Goal: Find specific page/section: Find specific page/section

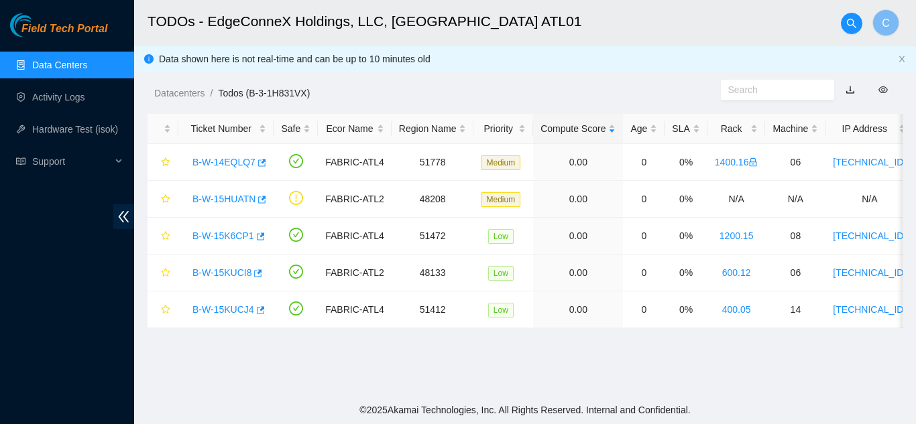
click at [87, 64] on link "Data Centers" at bounding box center [59, 65] width 55 height 11
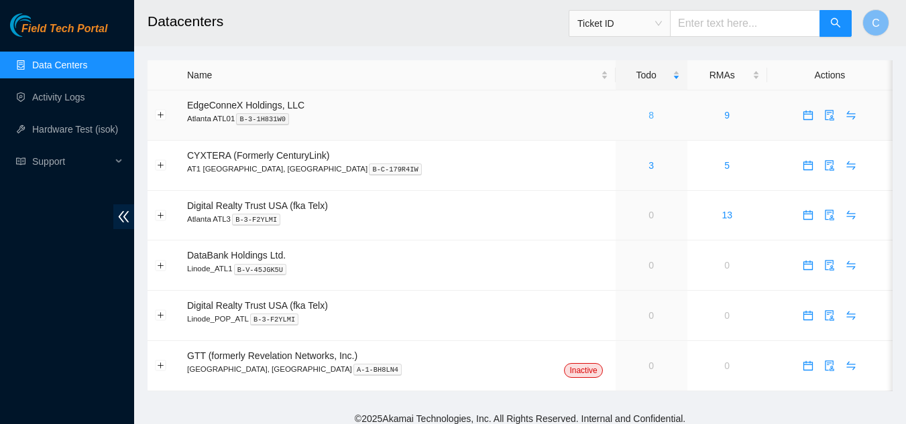
click at [648, 118] on link "8" at bounding box center [650, 115] width 5 height 11
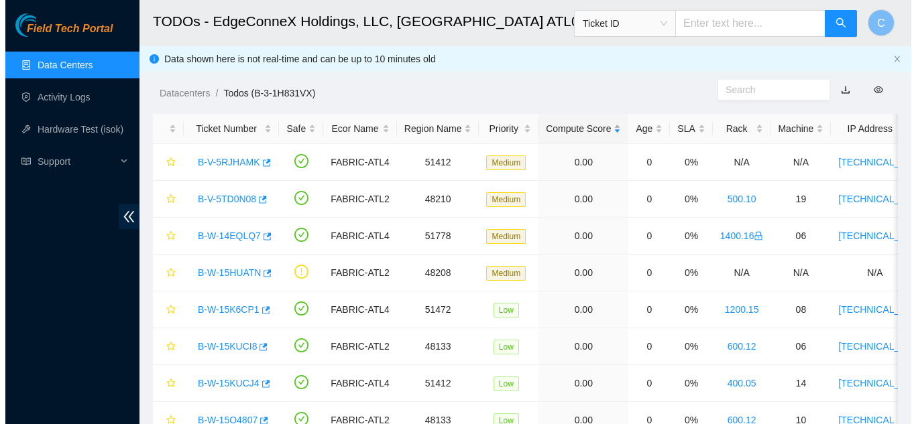
scroll to position [66, 0]
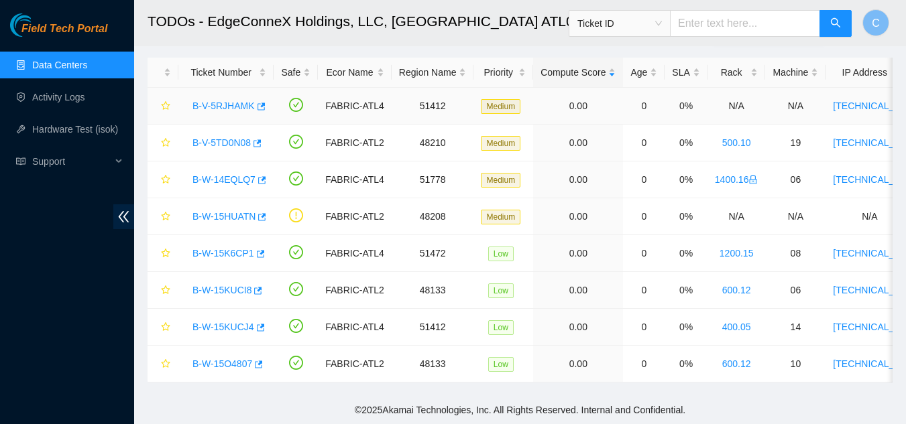
click at [240, 95] on div "B-V-5RJHAMK" at bounding box center [226, 105] width 80 height 21
click at [237, 101] on link "B-V-5RJHAMK" at bounding box center [223, 106] width 62 height 11
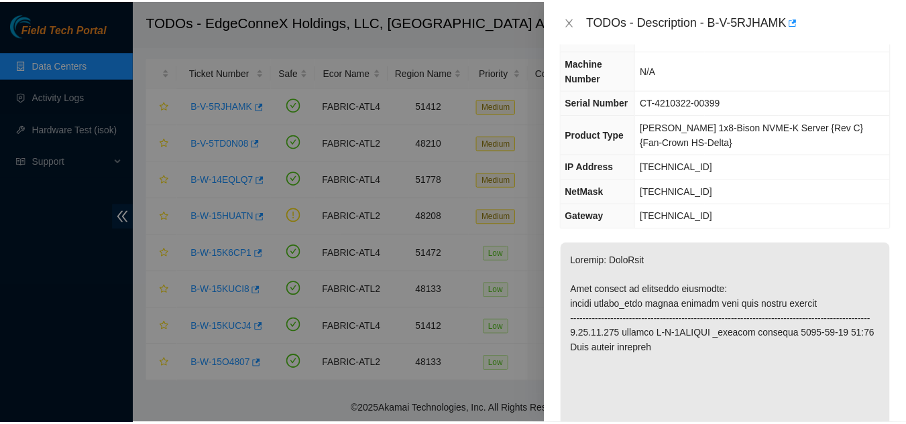
scroll to position [201, 0]
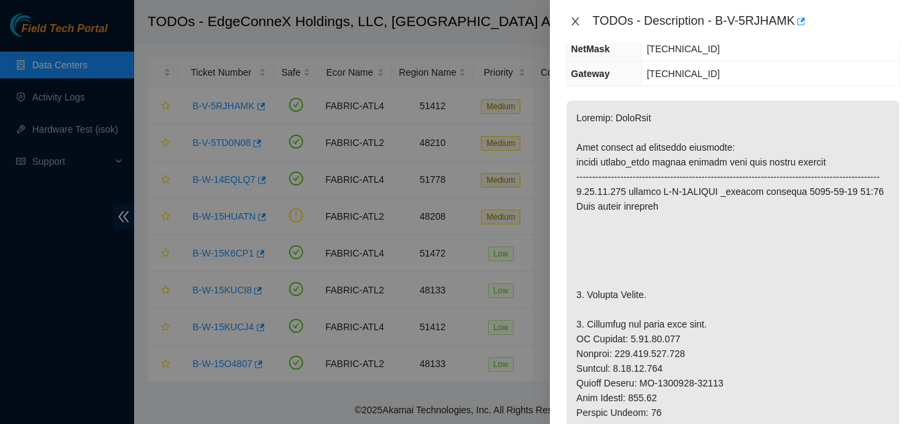
click at [571, 21] on icon "close" at bounding box center [575, 21] width 11 height 11
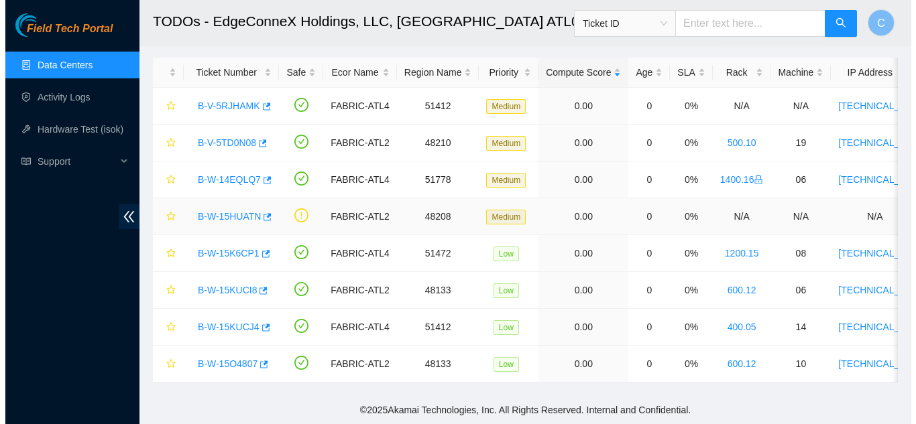
scroll to position [216, 0]
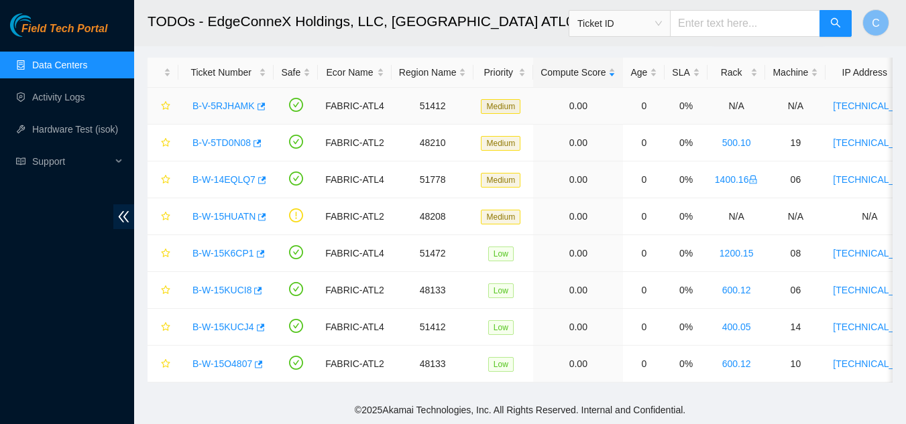
click at [240, 101] on link "B-V-5RJHAMK" at bounding box center [223, 106] width 62 height 11
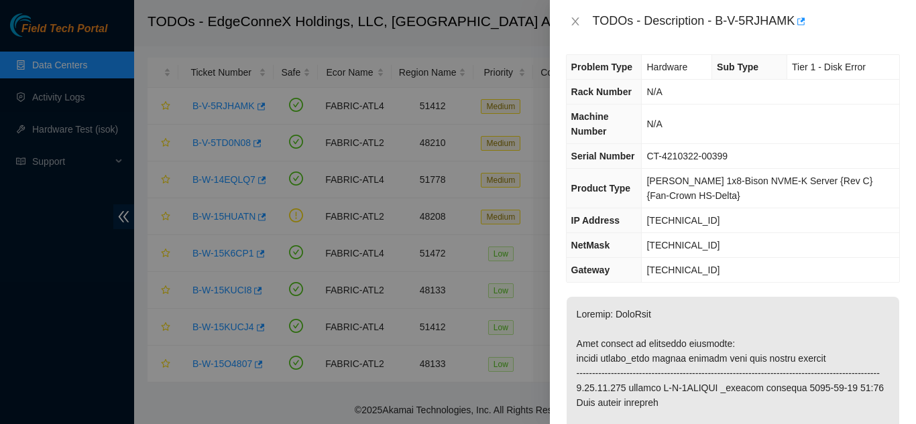
scroll to position [0, 0]
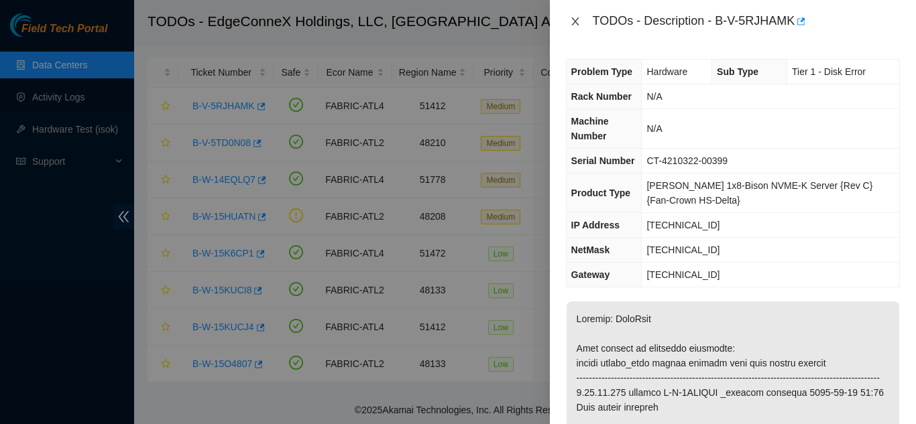
click at [572, 21] on icon "close" at bounding box center [575, 21] width 11 height 11
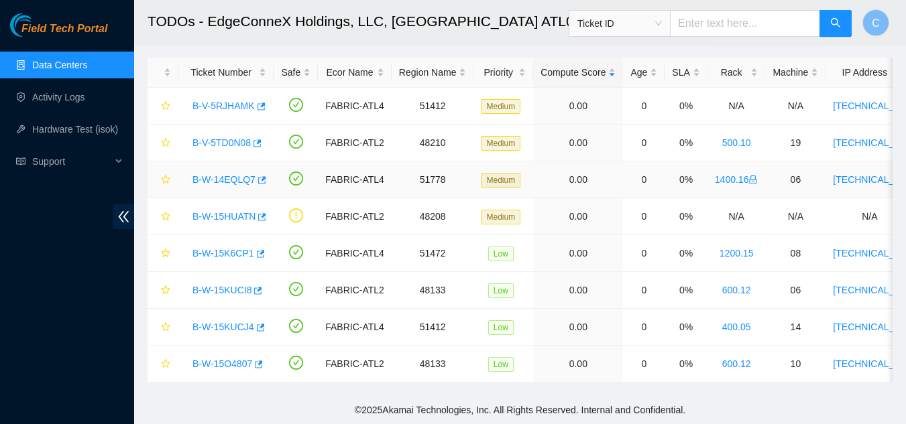
drag, startPoint x: 213, startPoint y: 169, endPoint x: 48, endPoint y: 424, distance: 303.6
click at [213, 174] on link "B-W-14EQLQ7" at bounding box center [223, 179] width 63 height 11
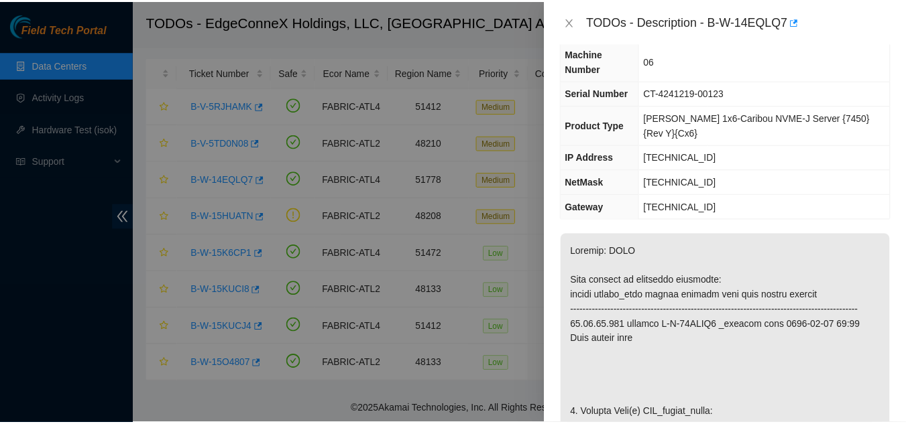
scroll to position [201, 0]
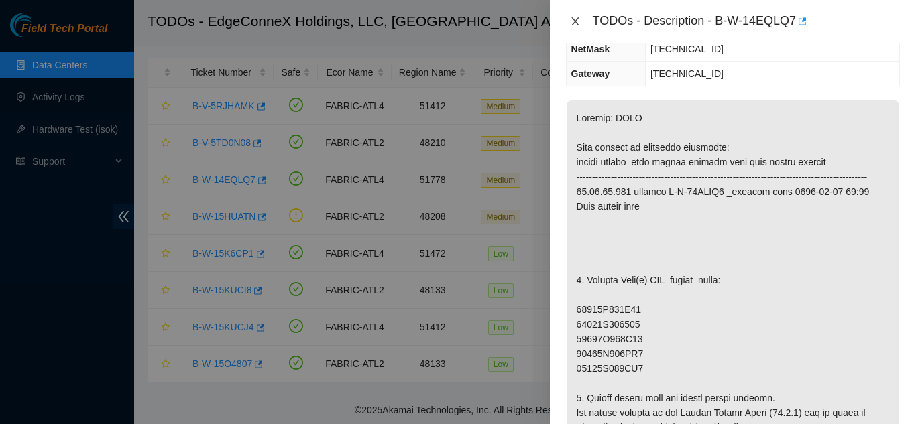
click at [571, 19] on icon "close" at bounding box center [575, 21] width 11 height 11
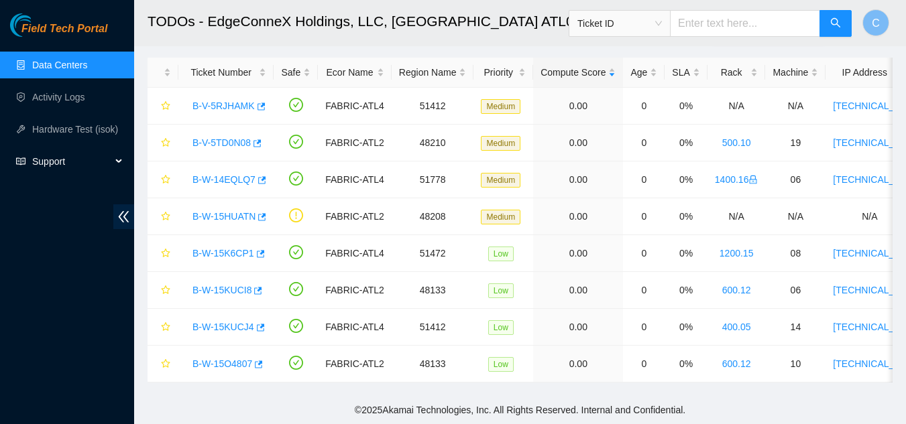
click at [64, 168] on span "Support" at bounding box center [71, 161] width 79 height 27
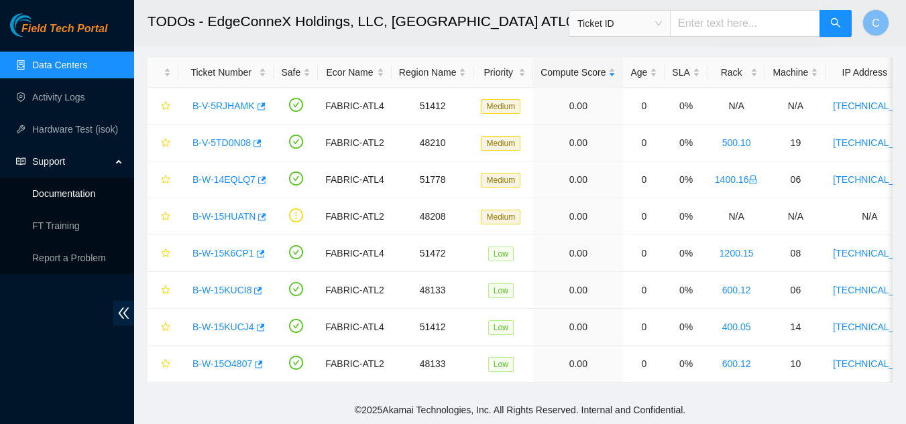
click at [72, 197] on link "Documentation" at bounding box center [63, 193] width 63 height 11
